Goal: Communication & Community: Share content

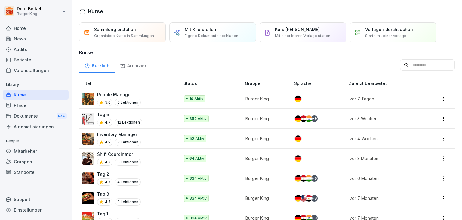
click at [22, 40] on div "News" at bounding box center [36, 38] width 66 height 11
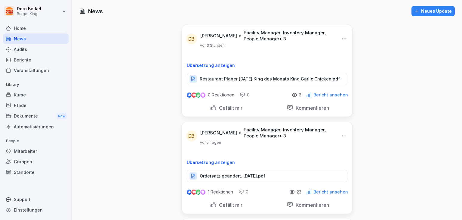
click at [431, 14] on div "Neues Update" at bounding box center [433, 11] width 37 height 7
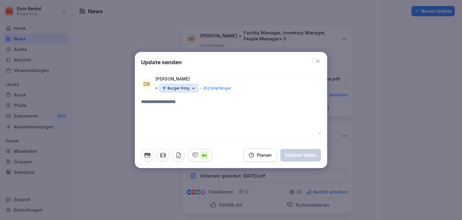
click at [182, 89] on p "Burger King" at bounding box center [179, 88] width 22 height 6
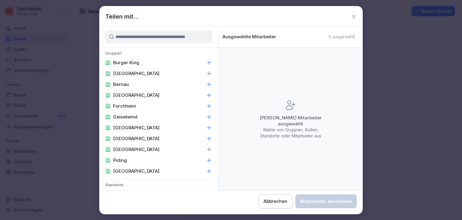
click at [153, 67] on div "Burger King" at bounding box center [158, 62] width 119 height 11
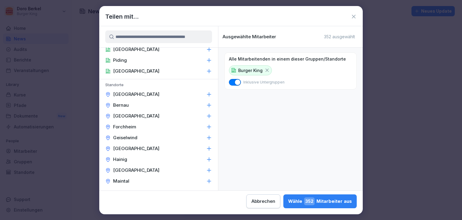
scroll to position [211, 0]
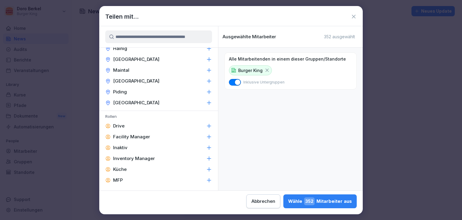
click at [147, 135] on p "Facility Manager" at bounding box center [131, 137] width 37 height 6
click at [147, 158] on p "Inventory Manager" at bounding box center [134, 158] width 42 height 6
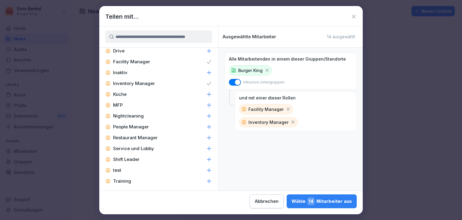
scroll to position [287, 0]
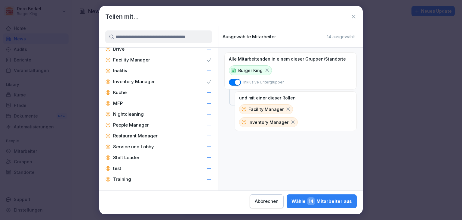
click at [142, 125] on p "People Manager" at bounding box center [131, 125] width 36 height 6
click at [142, 145] on p "Service und Lobby" at bounding box center [133, 147] width 41 height 6
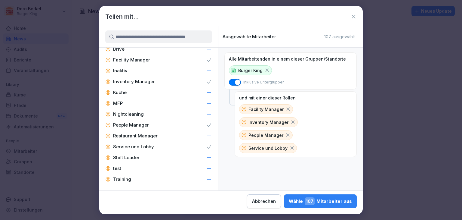
click at [143, 156] on div "Shift Leader" at bounding box center [158, 157] width 119 height 11
click at [319, 202] on div "Wähle 133 Mitarbeiter aus" at bounding box center [320, 201] width 63 height 8
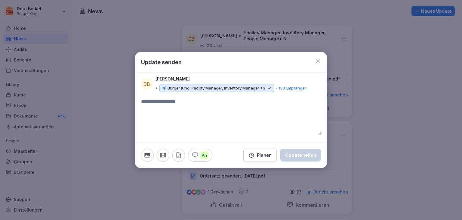
click at [249, 89] on p "Burger King, Facility Manager, Inventory Manager +3" at bounding box center [217, 88] width 98 height 6
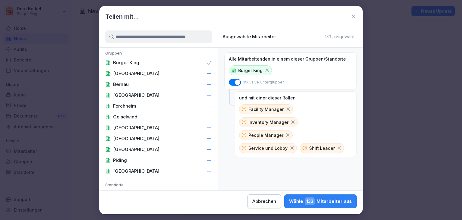
click at [295, 145] on icon at bounding box center [291, 147] width 5 height 5
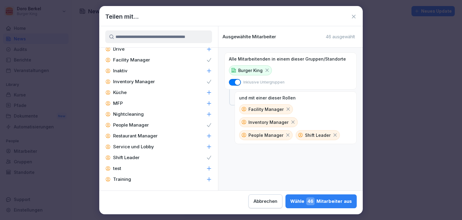
click at [135, 135] on p "Restaurant Manager" at bounding box center [135, 136] width 45 height 6
click at [327, 201] on div "Wähle 58 Mitarbeiter aus" at bounding box center [321, 201] width 61 height 8
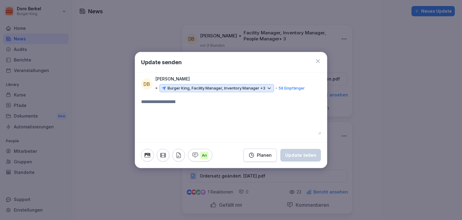
click at [180, 156] on icon "button" at bounding box center [178, 155] width 7 height 7
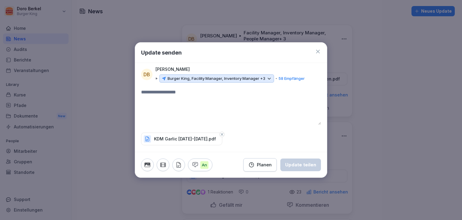
click at [159, 102] on textarea at bounding box center [231, 106] width 180 height 36
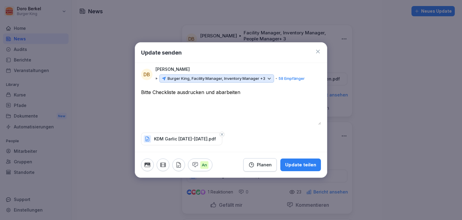
type textarea "**********"
click at [304, 164] on div "Update teilen" at bounding box center [300, 164] width 31 height 7
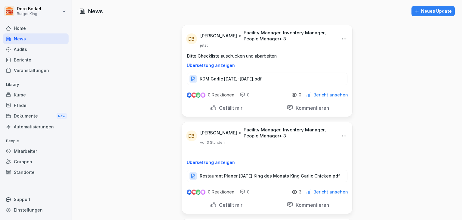
click at [420, 11] on div "Neues Update" at bounding box center [433, 11] width 37 height 7
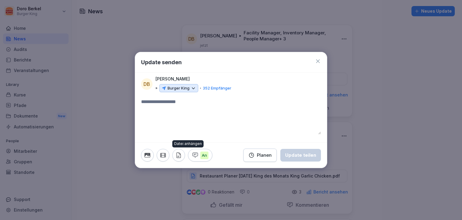
click at [180, 154] on icon "button" at bounding box center [178, 155] width 7 height 7
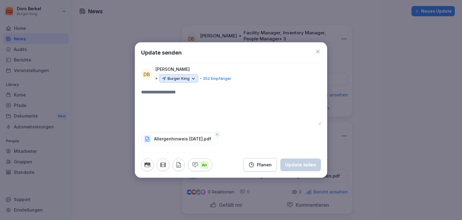
click at [187, 76] on p "Burger King" at bounding box center [179, 79] width 22 height 6
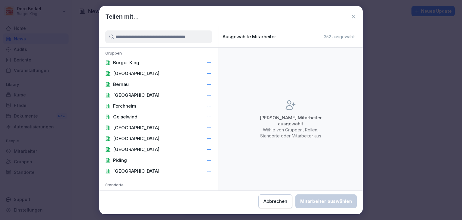
click at [142, 64] on div "Burger King" at bounding box center [158, 62] width 119 height 11
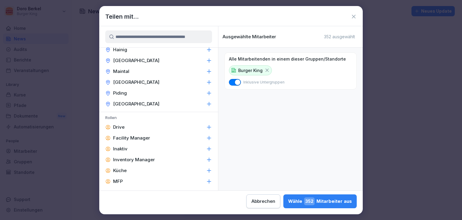
scroll to position [211, 0]
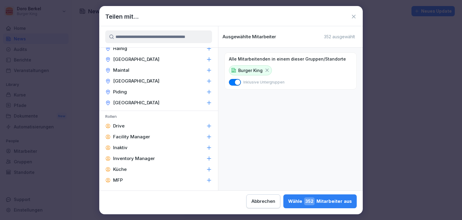
click at [141, 135] on p "Facility Manager" at bounding box center [131, 137] width 37 height 6
click at [144, 159] on p "Inventory Manager" at bounding box center [134, 158] width 42 height 6
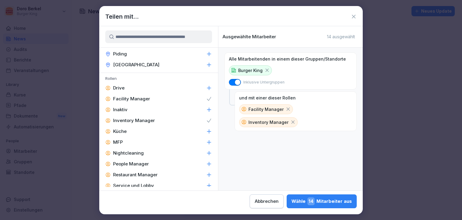
scroll to position [271, 0]
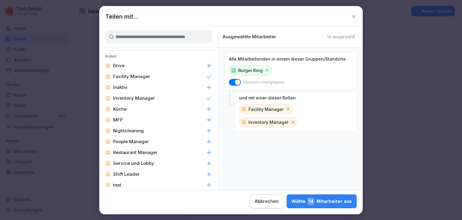
click at [136, 141] on p "People Manager" at bounding box center [131, 141] width 36 height 6
click at [143, 153] on p "Restaurant Manager" at bounding box center [135, 152] width 45 height 6
click at [135, 173] on p "Shift Leader" at bounding box center [126, 174] width 26 height 6
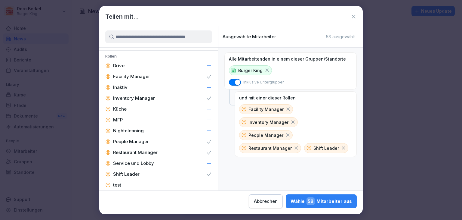
click at [312, 203] on span "58" at bounding box center [311, 201] width 8 height 8
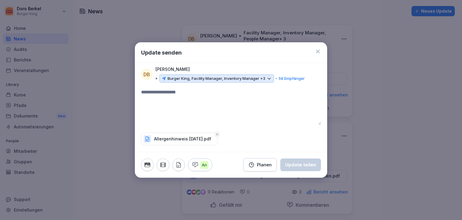
click at [165, 104] on textarea at bounding box center [231, 106] width 180 height 36
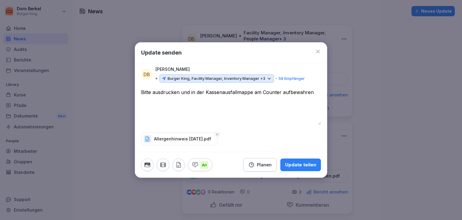
type textarea "**********"
click at [302, 165] on div "Update teilen" at bounding box center [300, 164] width 31 height 7
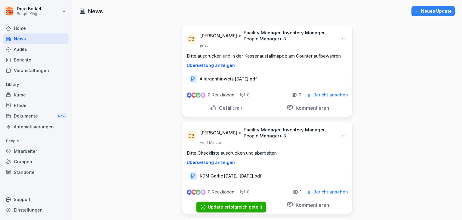
click at [31, 117] on div "Dokumente New" at bounding box center [36, 115] width 66 height 11
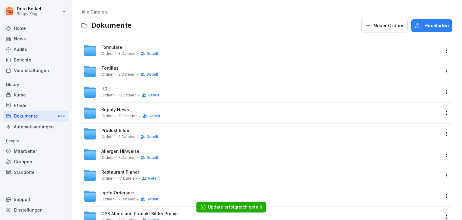
scroll to position [90, 0]
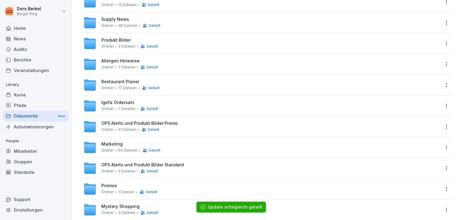
click at [125, 61] on span "Allergen Hinweise" at bounding box center [120, 60] width 38 height 5
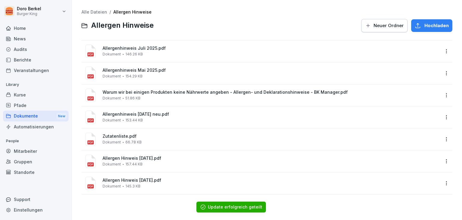
click at [420, 28] on div "Hochladen" at bounding box center [432, 25] width 34 height 7
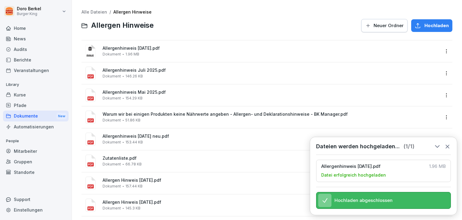
click at [26, 115] on div "Dokumente New" at bounding box center [36, 115] width 66 height 11
